Goal: Task Accomplishment & Management: Use online tool/utility

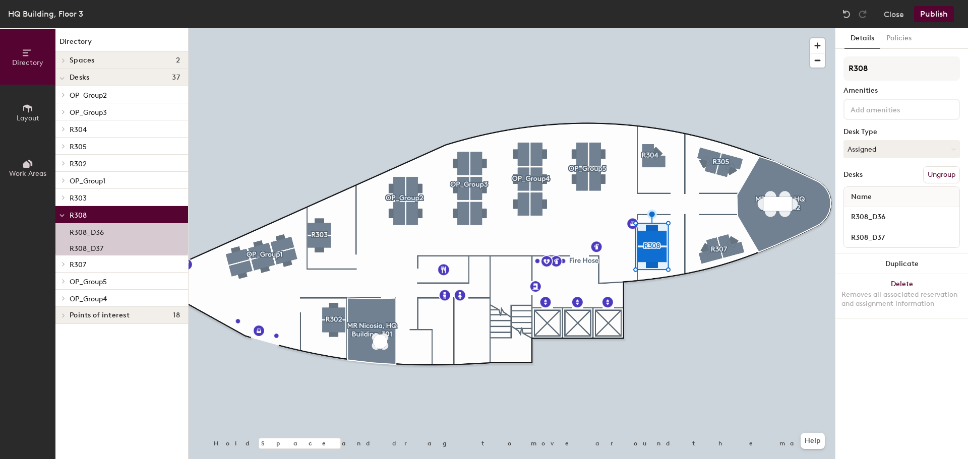
click at [937, 9] on button "Publish" at bounding box center [934, 14] width 40 height 16
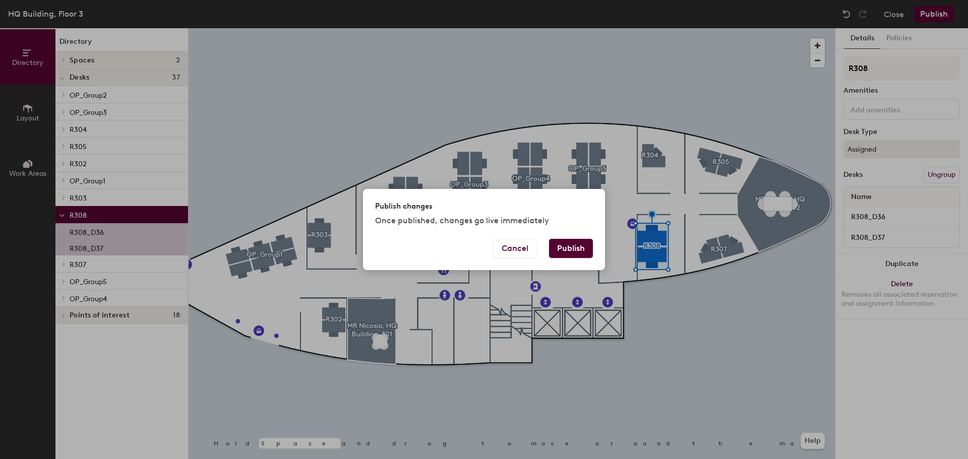
click at [576, 249] on button "Publish" at bounding box center [571, 248] width 44 height 19
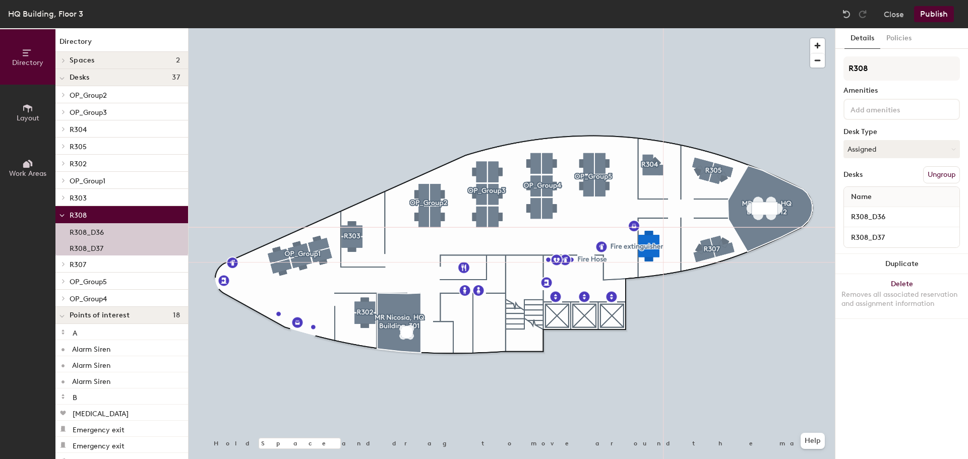
click at [632, 28] on div at bounding box center [512, 28] width 646 height 0
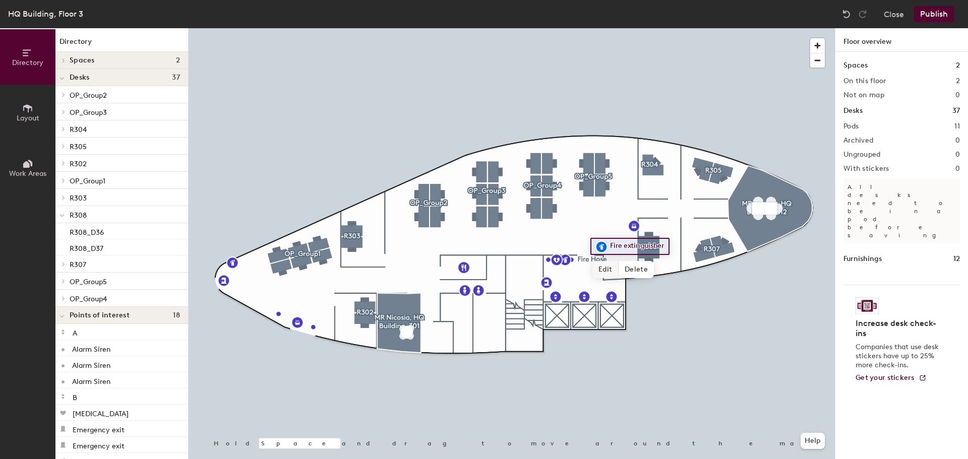
click at [605, 269] on span "Edit" at bounding box center [605, 269] width 26 height 17
click at [627, 28] on div at bounding box center [512, 28] width 646 height 0
click at [600, 270] on span "Edit" at bounding box center [605, 269] width 26 height 17
click at [640, 266] on span "Done" at bounding box center [641, 269] width 30 height 17
click at [610, 267] on span "Edit" at bounding box center [605, 269] width 26 height 17
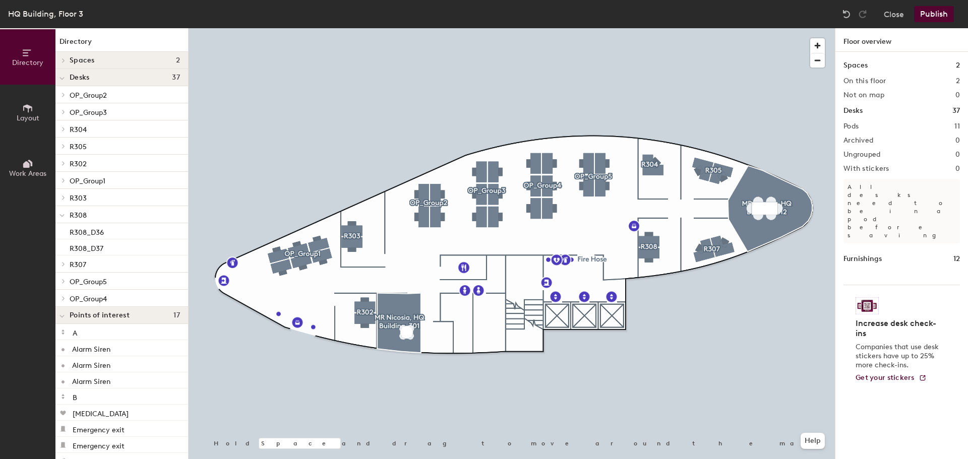
click at [932, 15] on button "Publish" at bounding box center [934, 14] width 40 height 16
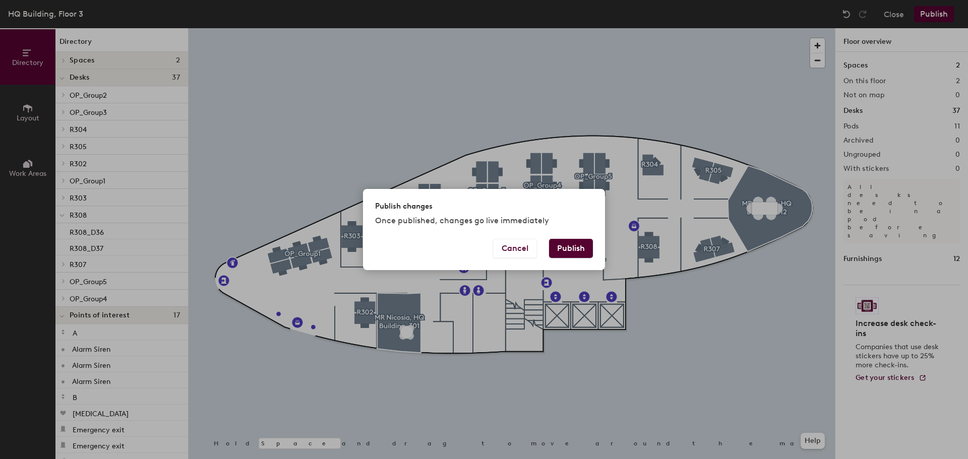
click at [581, 249] on button "Publish" at bounding box center [571, 248] width 44 height 19
